Goal: Find specific page/section: Find specific page/section

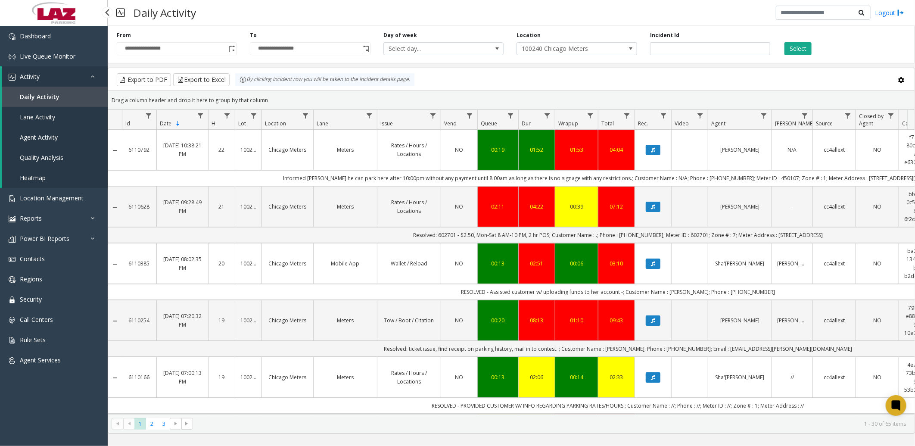
scroll to position [96, 204]
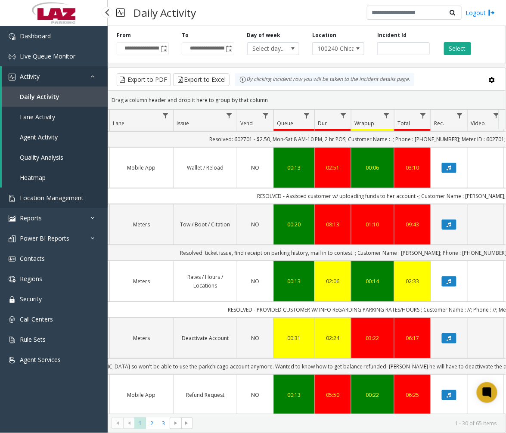
click at [46, 196] on span "Location Management" at bounding box center [52, 198] width 64 height 8
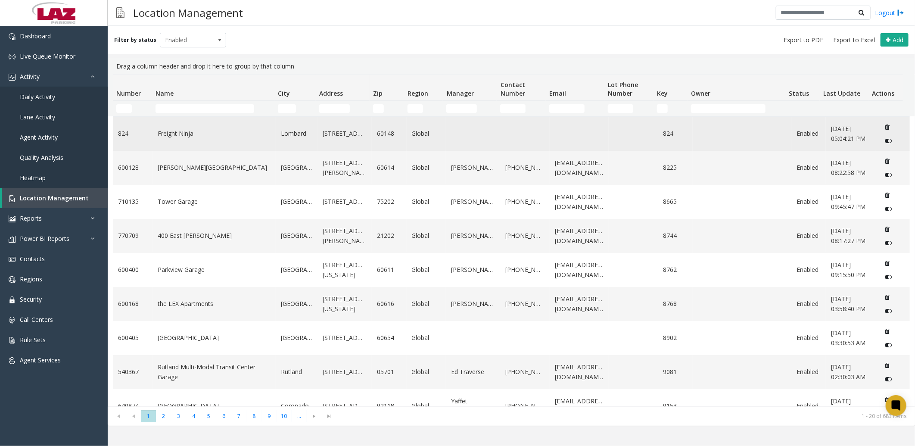
click at [175, 133] on link "Freight Ninja" at bounding box center [214, 133] width 113 height 9
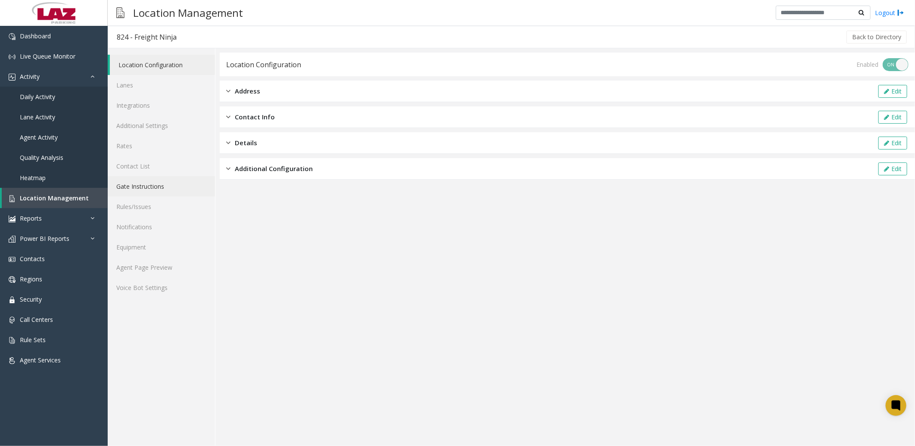
click at [133, 181] on link "Gate Instructions" at bounding box center [161, 186] width 107 height 20
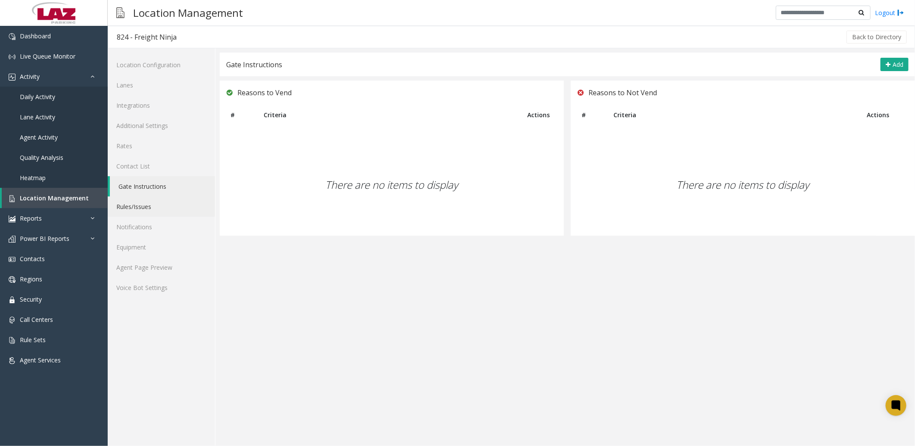
click at [140, 203] on link "Rules/Issues" at bounding box center [161, 206] width 107 height 20
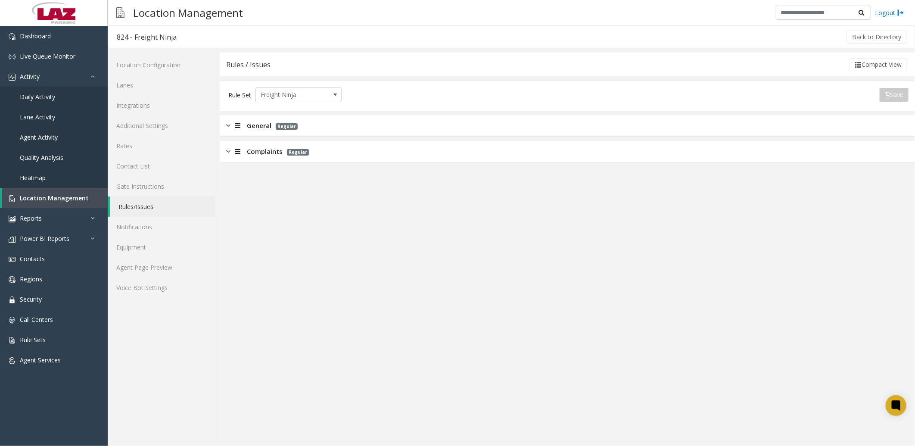
click at [243, 122] on div "General Regular" at bounding box center [262, 126] width 72 height 10
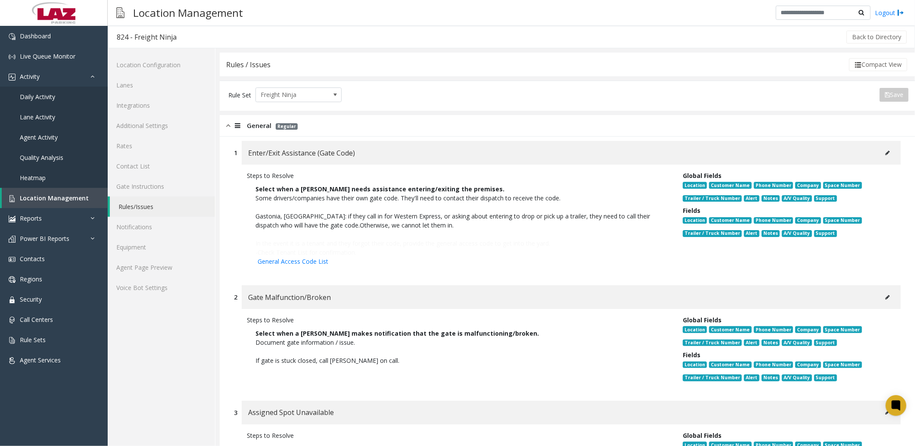
click at [885, 150] on icon at bounding box center [887, 152] width 4 height 5
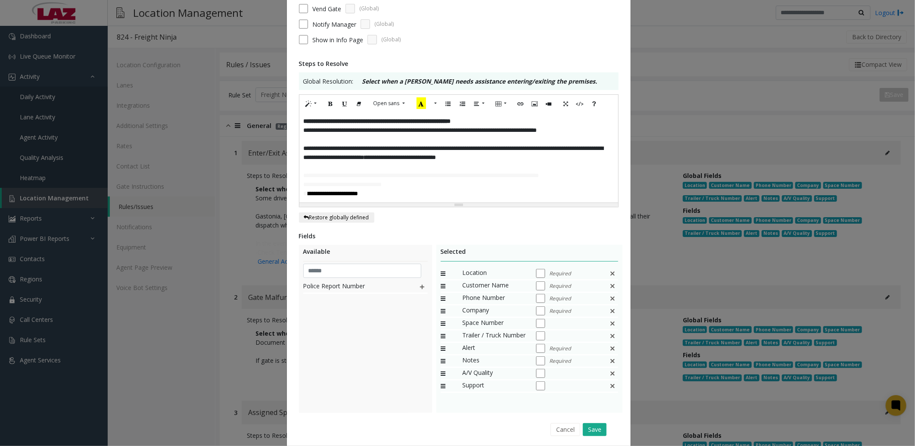
scroll to position [76, 0]
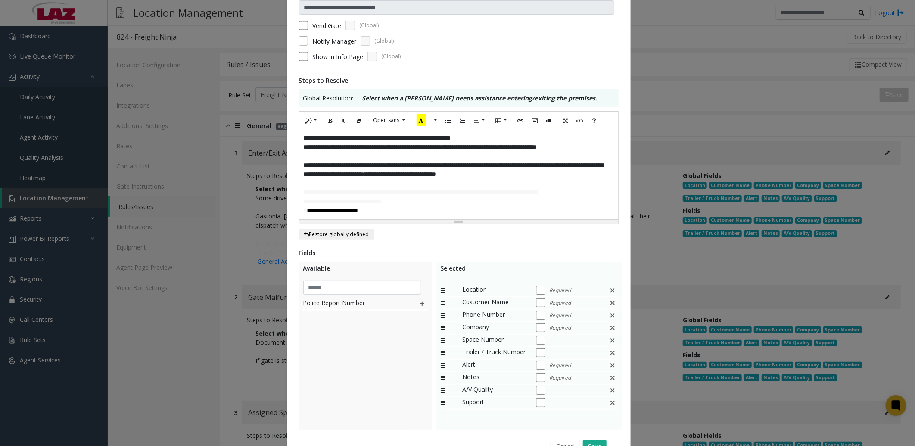
click at [439, 173] on p "**********" at bounding box center [459, 170] width 310 height 18
click at [554, 171] on p "**********" at bounding box center [459, 170] width 310 height 18
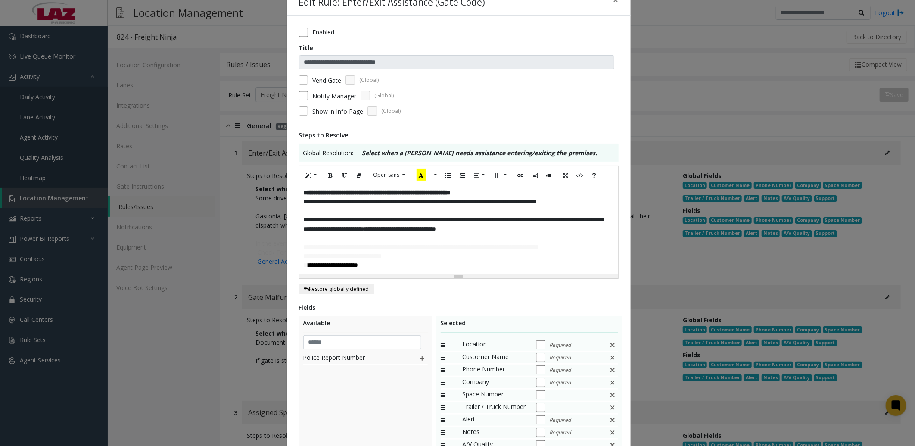
scroll to position [0, 0]
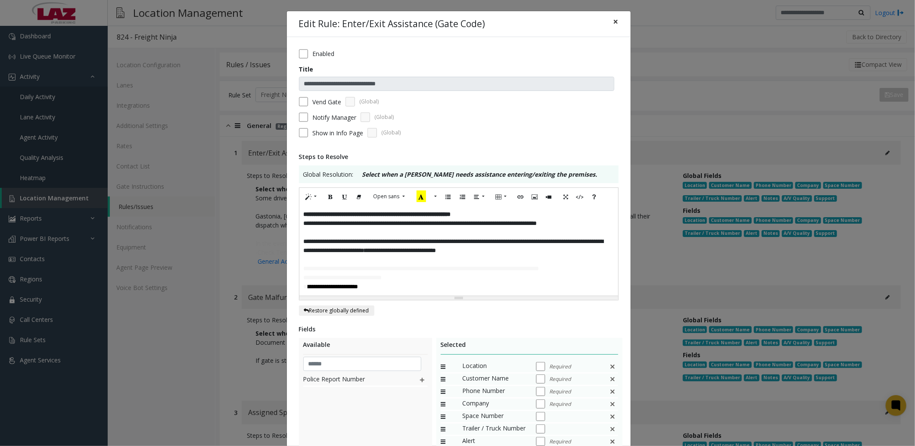
click at [613, 20] on span "×" at bounding box center [615, 22] width 5 height 12
